Goal: Use online tool/utility: Utilize a website feature to perform a specific function

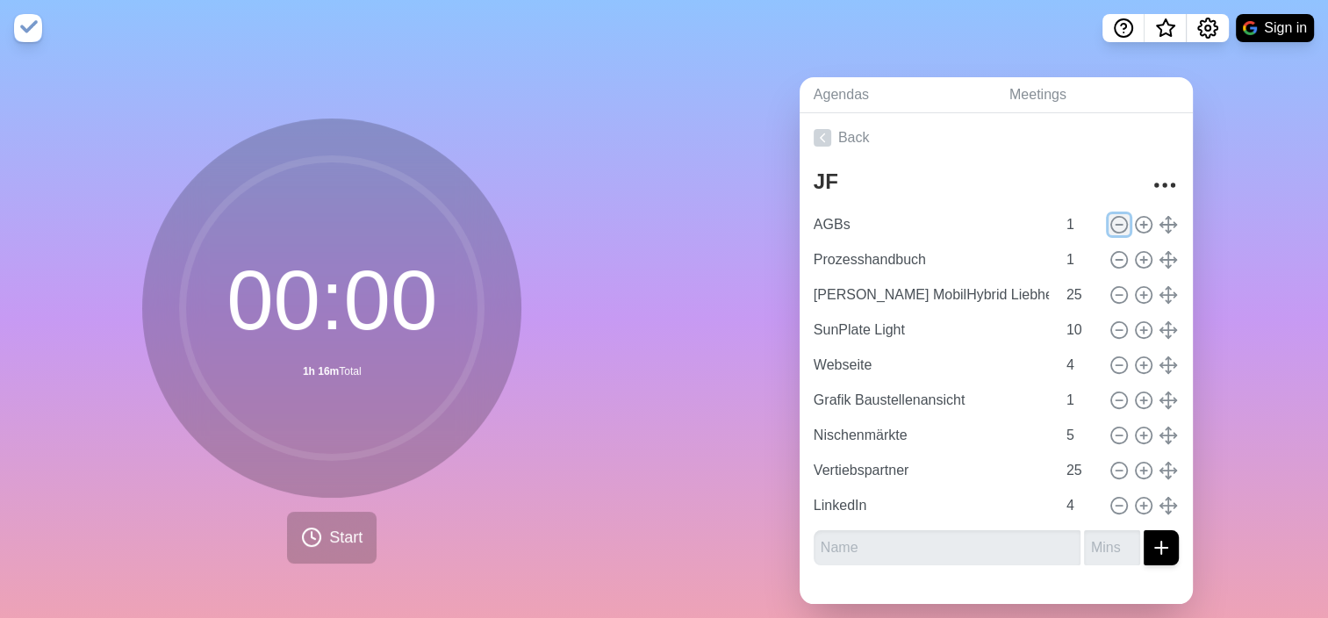
click at [1109, 220] on icon at bounding box center [1118, 224] width 19 height 19
type input "Prozesshandbuch"
type input "[PERSON_NAME] MobilHybrid Liebherr Atlas Copco"
type input "25"
type input "SunPlate Light"
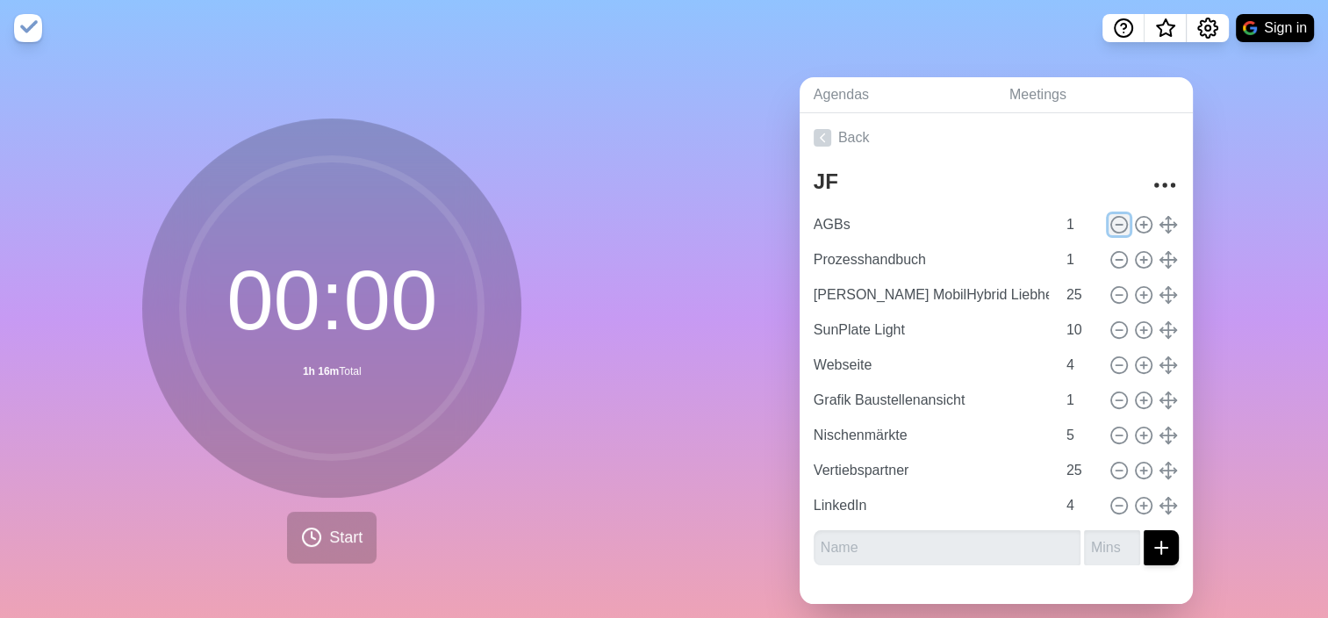
type input "10"
type input "Webseite"
type input "4"
type input "Grafik Baustellenansicht"
type input "1"
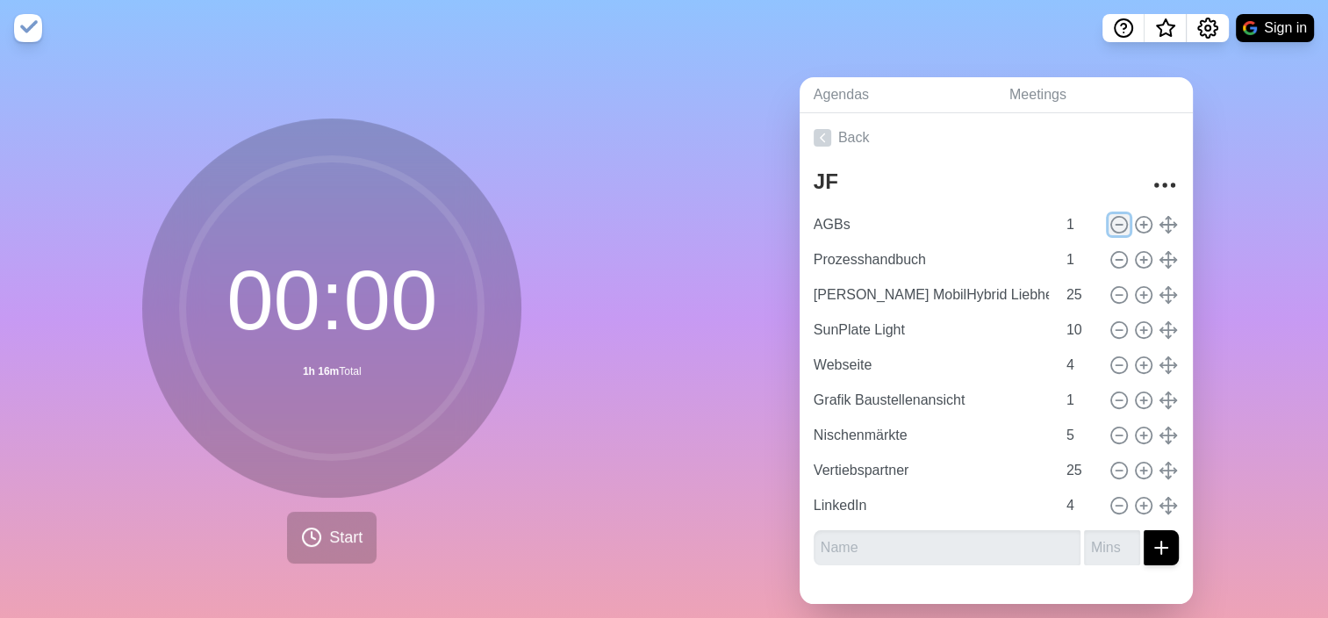
type input "Nischenmärkte"
type input "5"
type input "Vertiebspartner"
type input "25"
type input "LinkedIn"
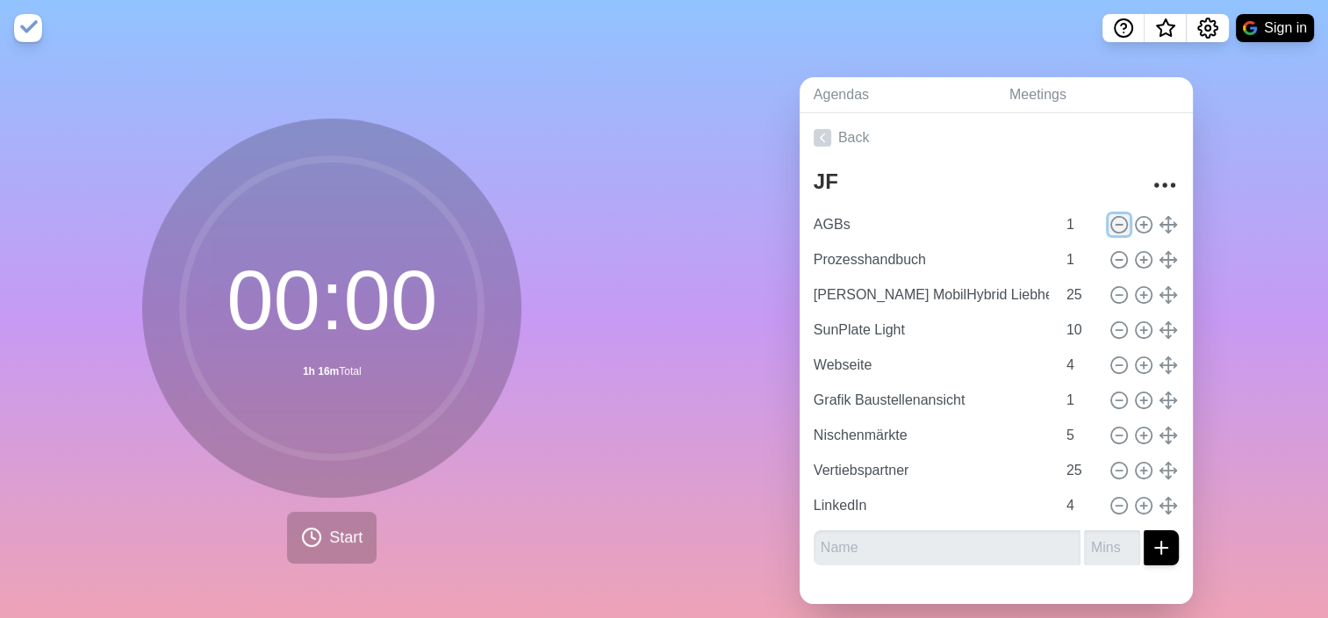
type input "4"
